Goal: Navigation & Orientation: Understand site structure

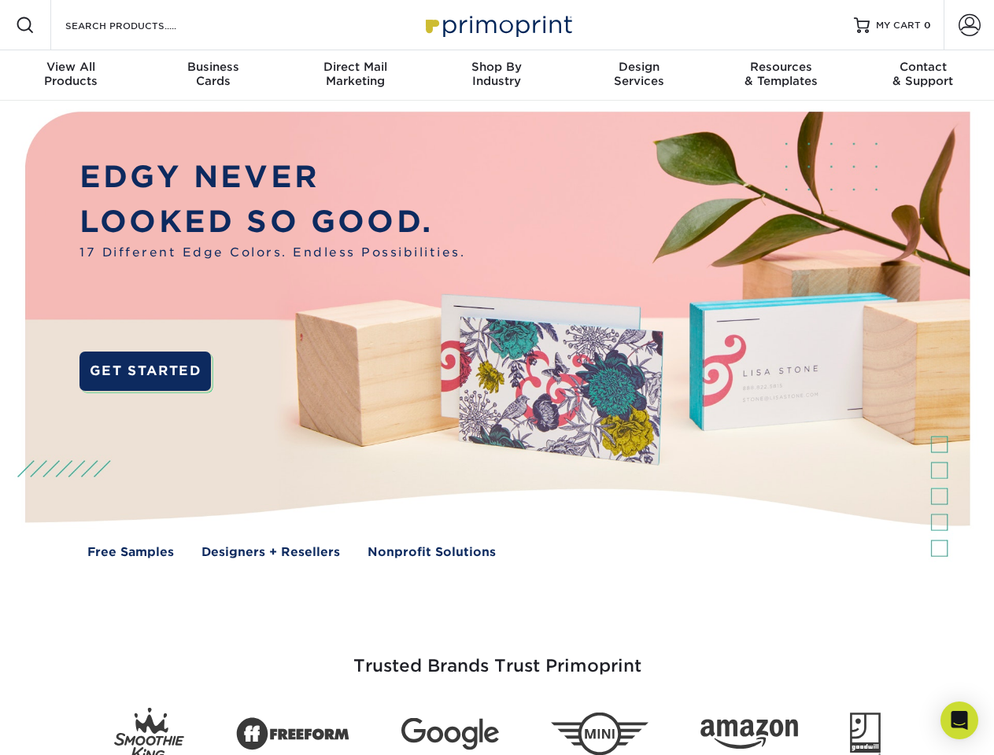
click at [496, 378] on img at bounding box center [496, 347] width 983 height 492
click at [25, 25] on span at bounding box center [25, 25] width 19 height 19
click at [968, 25] on span at bounding box center [969, 25] width 22 height 22
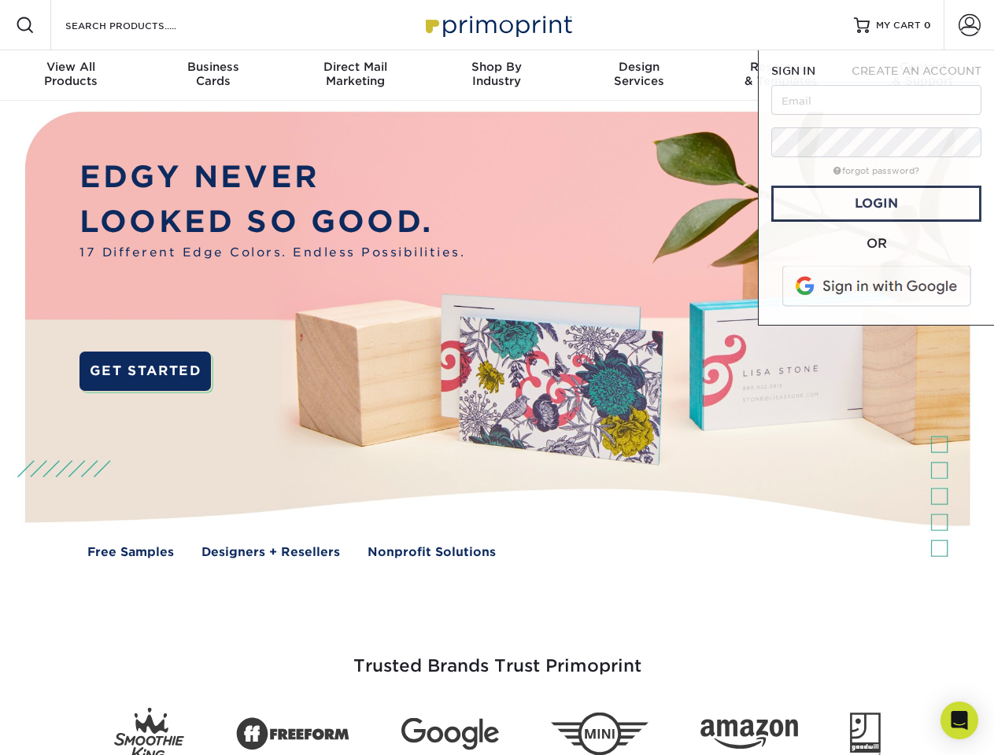
click at [71, 76] on div "View All Products" at bounding box center [71, 74] width 142 height 28
click at [212, 76] on div "Business Cards" at bounding box center [213, 74] width 142 height 28
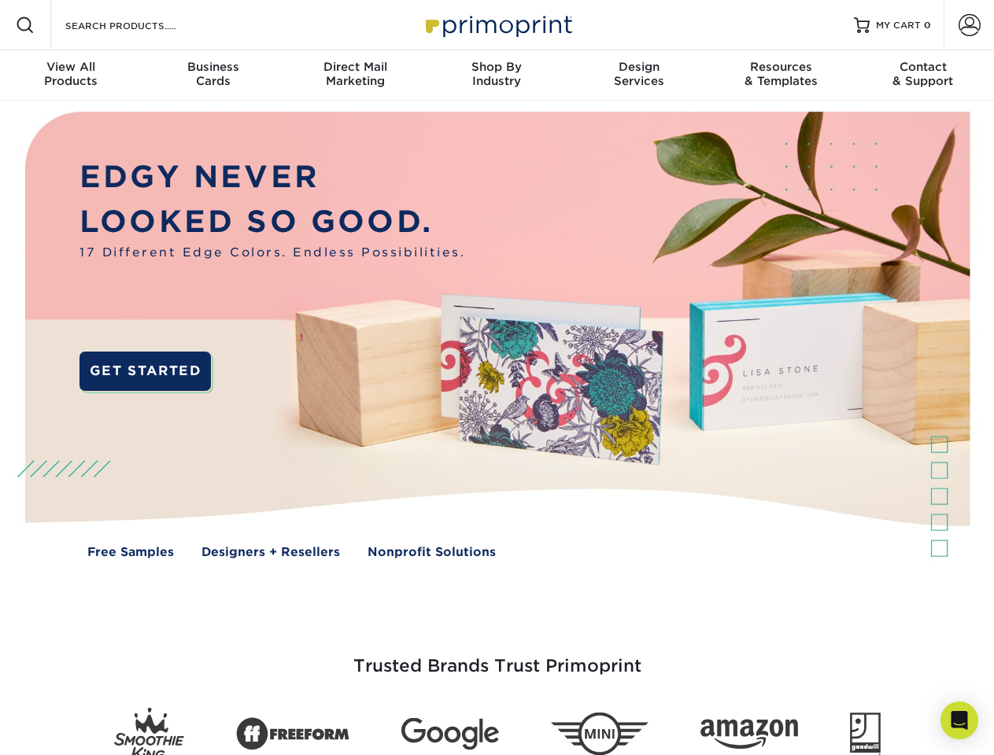
click at [355, 76] on div "Direct Mail Marketing" at bounding box center [355, 74] width 142 height 28
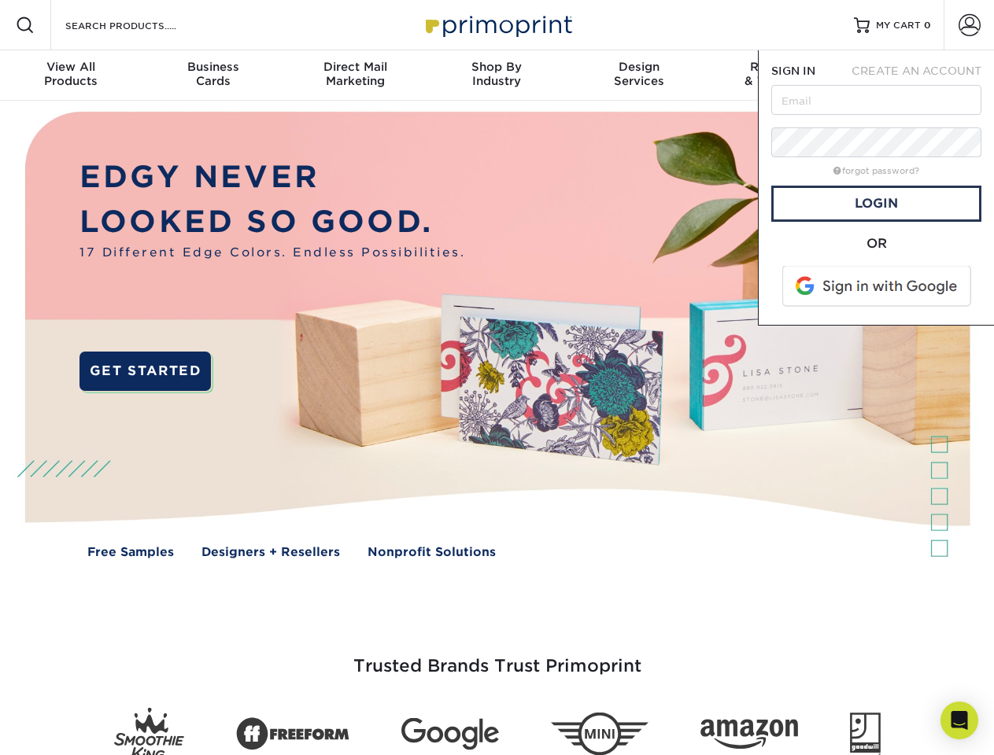
click at [496, 76] on div "Shop By Industry" at bounding box center [497, 74] width 142 height 28
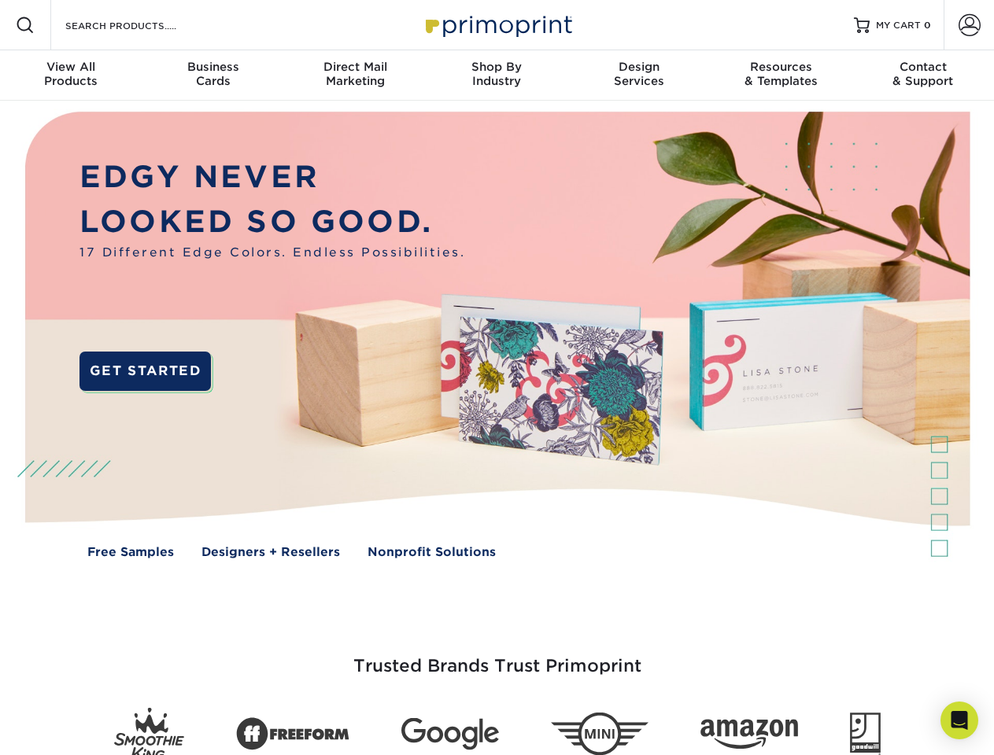
click at [639, 76] on div "Design Services" at bounding box center [639, 74] width 142 height 28
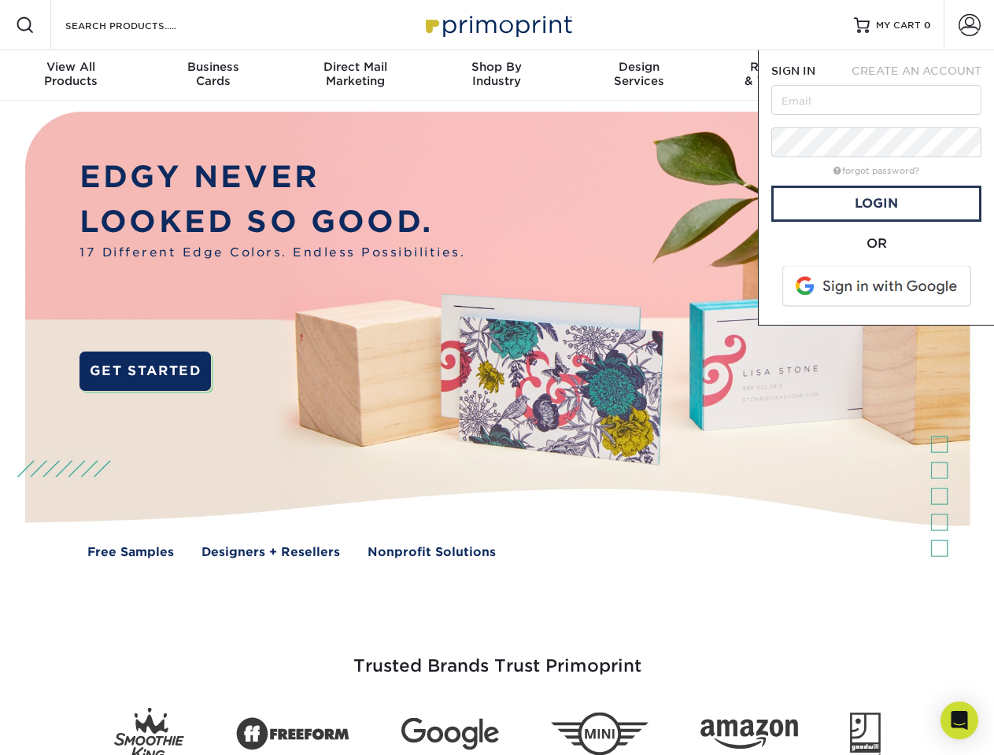
click at [780, 76] on span "SIGN IN" at bounding box center [793, 71] width 44 height 13
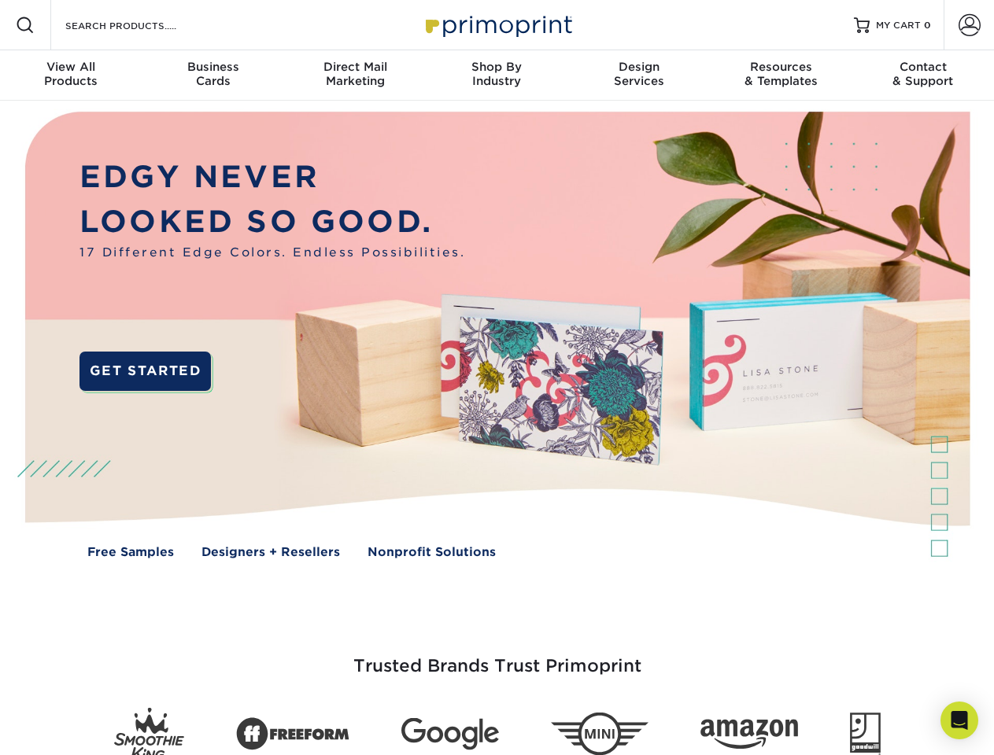
click at [923, 76] on div "Contact & Support" at bounding box center [923, 74] width 142 height 28
